Goal: Transaction & Acquisition: Book appointment/travel/reservation

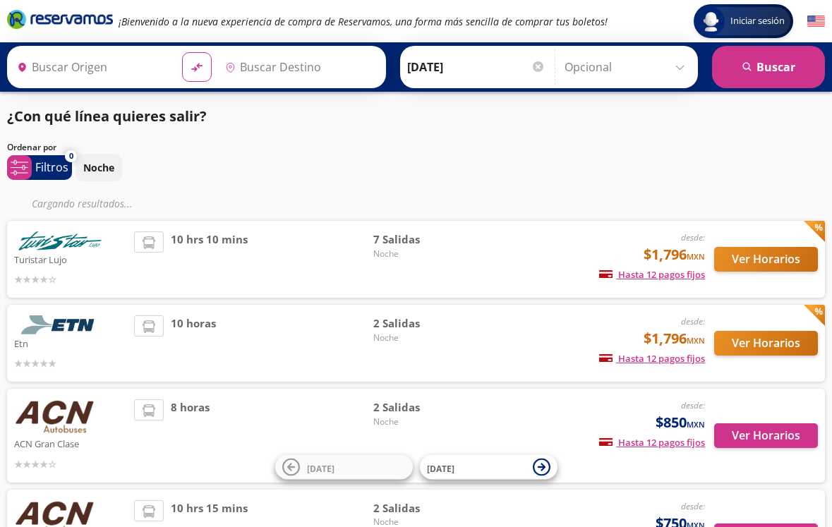
type input "[GEOGRAPHIC_DATA], [GEOGRAPHIC_DATA]"
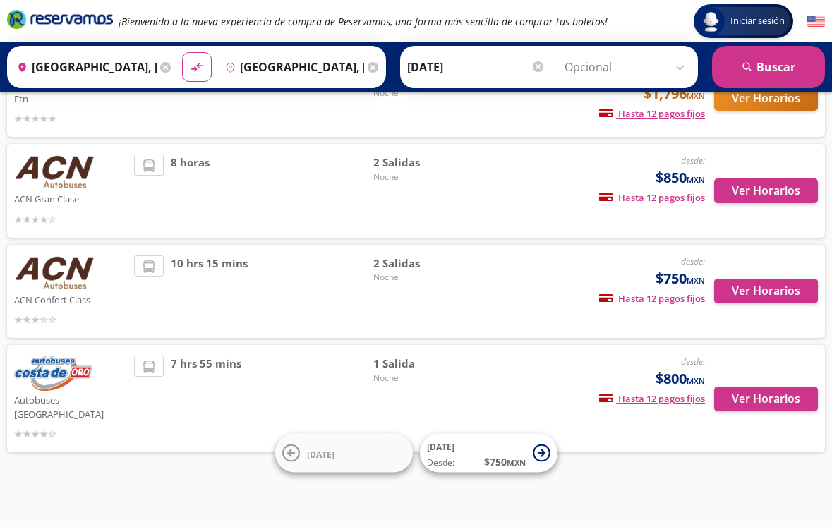
scroll to position [204, 0]
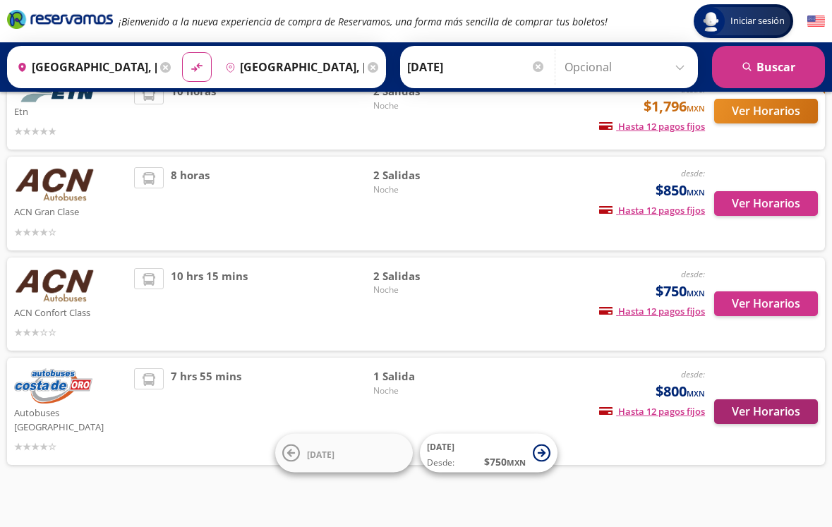
click at [783, 404] on button "Ver Horarios" at bounding box center [766, 411] width 104 height 25
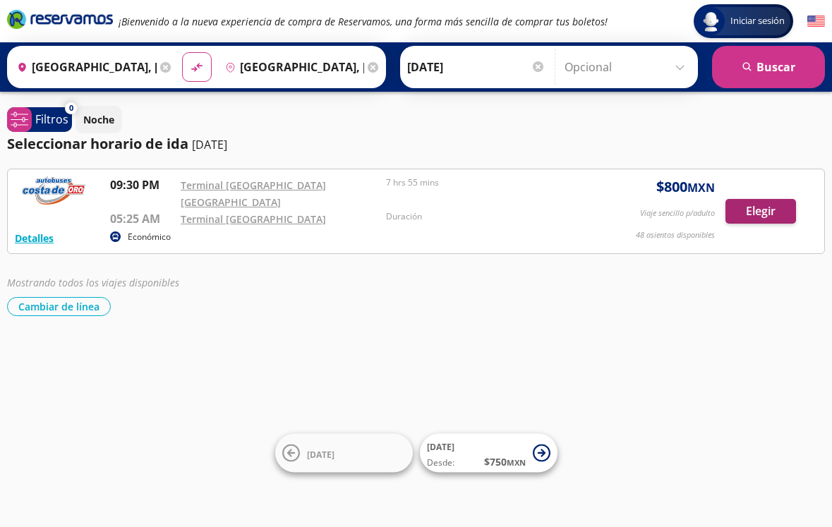
click at [784, 203] on button "Elegir" at bounding box center [760, 211] width 71 height 25
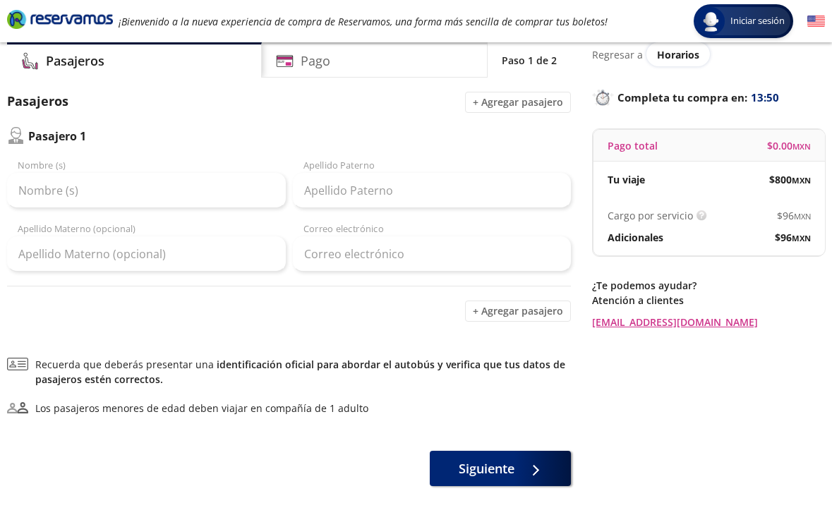
scroll to position [49, 0]
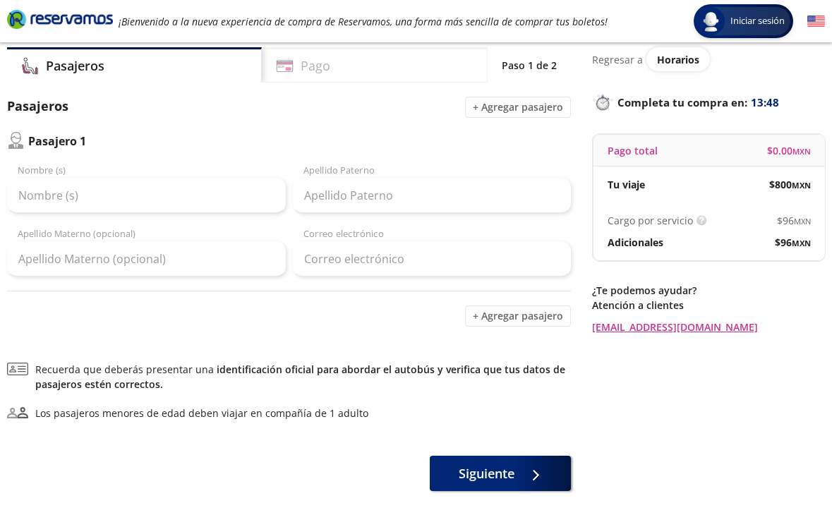
click at [322, 70] on h4 "Pago" at bounding box center [316, 65] width 30 height 19
